Goal: Task Accomplishment & Management: Use online tool/utility

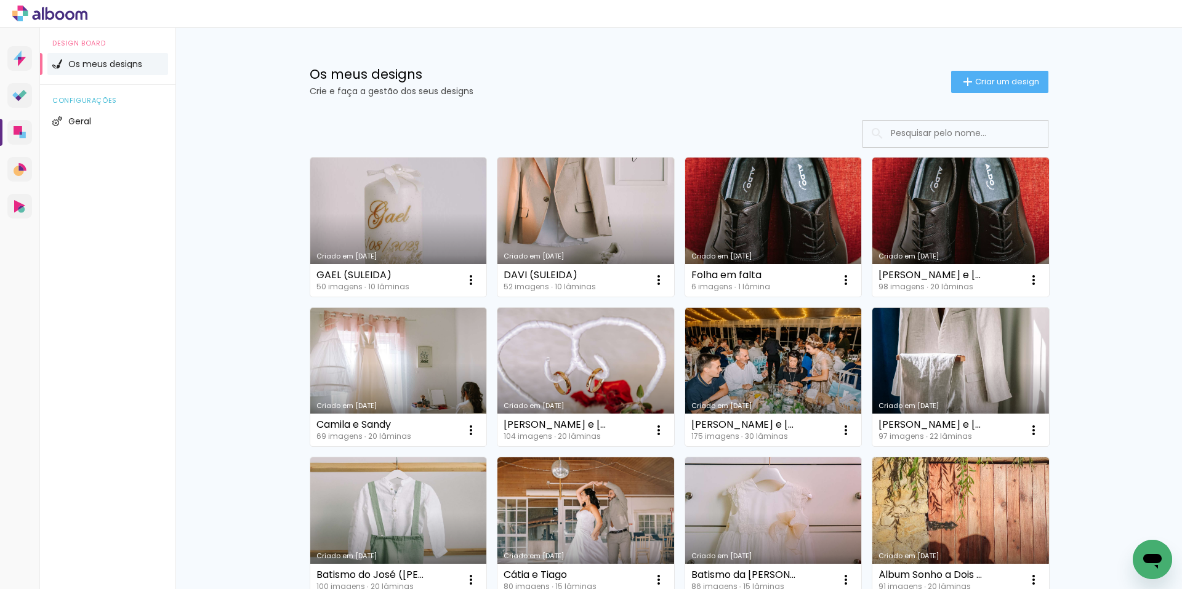
click at [1095, 238] on div "Os meus designs Crie e faça a gestão dos seus designs Criar um design Criado em…" at bounding box center [678, 370] width 1006 height 684
click at [1142, 268] on div "Os meus designs Crie e faça a gestão dos seus designs Criar um design Criado em…" at bounding box center [678, 370] width 1006 height 684
click at [1123, 154] on div "Os meus designs Crie e faça a gestão dos seus designs Criar um design Criado em…" at bounding box center [678, 370] width 1006 height 684
click at [1125, 151] on div "Os meus designs Crie e faça a gestão dos seus designs Criar um design Criado em…" at bounding box center [678, 370] width 1006 height 684
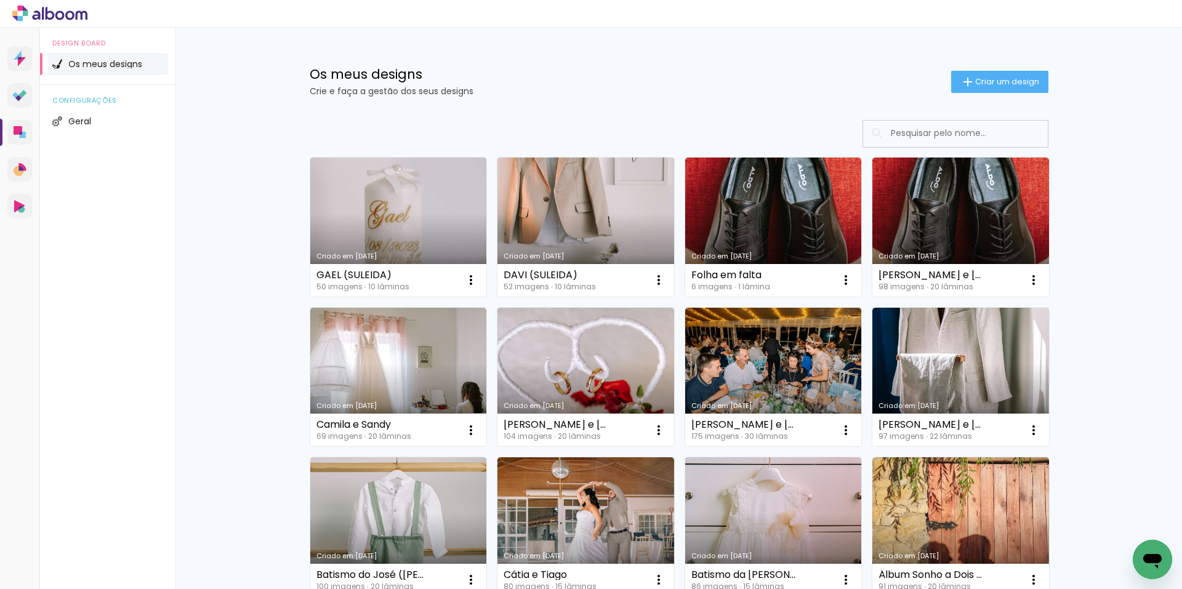
click at [1111, 325] on div "Os meus designs Crie e faça a gestão dos seus designs Criar um design Criado em…" at bounding box center [678, 370] width 1006 height 684
click at [1099, 217] on div "Os meus designs Crie e faça a gestão dos seus designs Criar um design Criado em…" at bounding box center [678, 370] width 1006 height 684
click at [1103, 204] on div "Os meus designs Crie e faça a gestão dos seus designs Criar um design Criado em…" at bounding box center [678, 370] width 1006 height 684
click at [1100, 255] on div "Os meus designs Crie e faça a gestão dos seus designs Criar um design Criado em…" at bounding box center [678, 370] width 1006 height 684
click at [1113, 241] on div "Os meus designs Crie e faça a gestão dos seus designs Criar um design Criado em…" at bounding box center [678, 370] width 1006 height 684
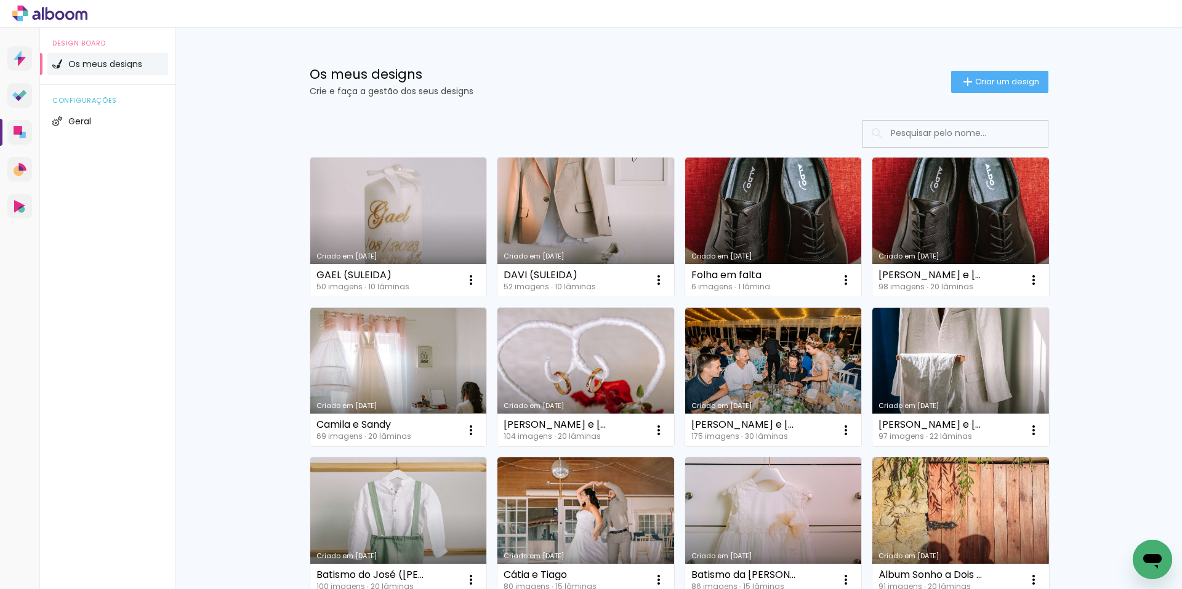
click at [1118, 240] on div "Os meus designs Crie e faça a gestão dos seus designs Criar um design Criado em…" at bounding box center [678, 370] width 1006 height 684
click at [1088, 245] on div "Os meus designs Crie e faça a gestão dos seus designs Criar um design Criado em…" at bounding box center [678, 370] width 1006 height 684
